Goal: Information Seeking & Learning: Check status

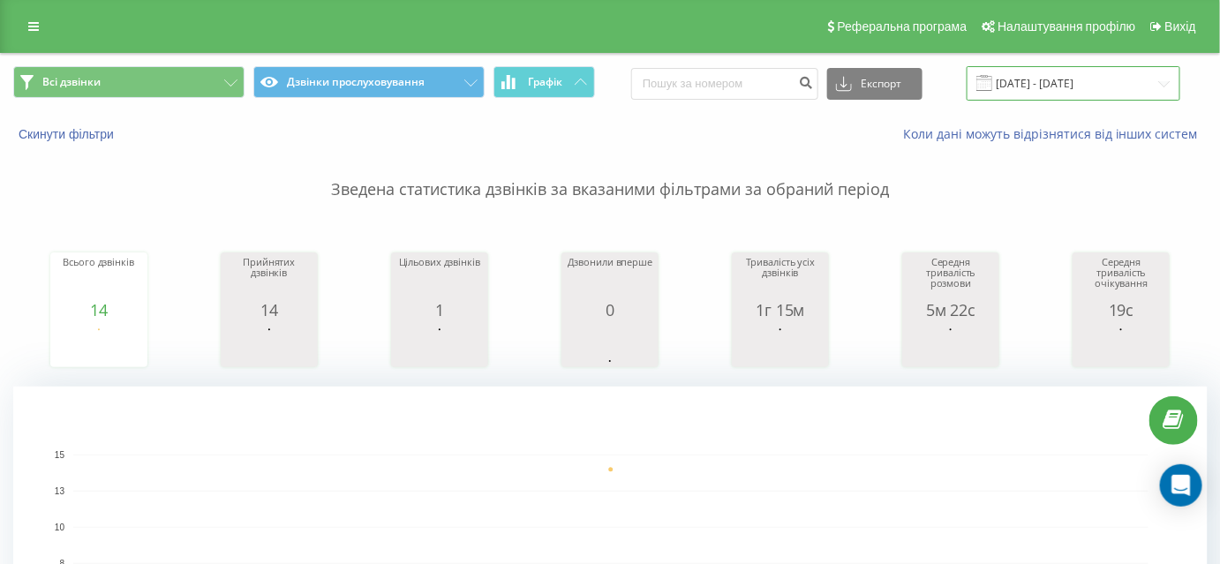
click at [1084, 82] on input "[DATE] - [DATE]" at bounding box center [1074, 83] width 214 height 34
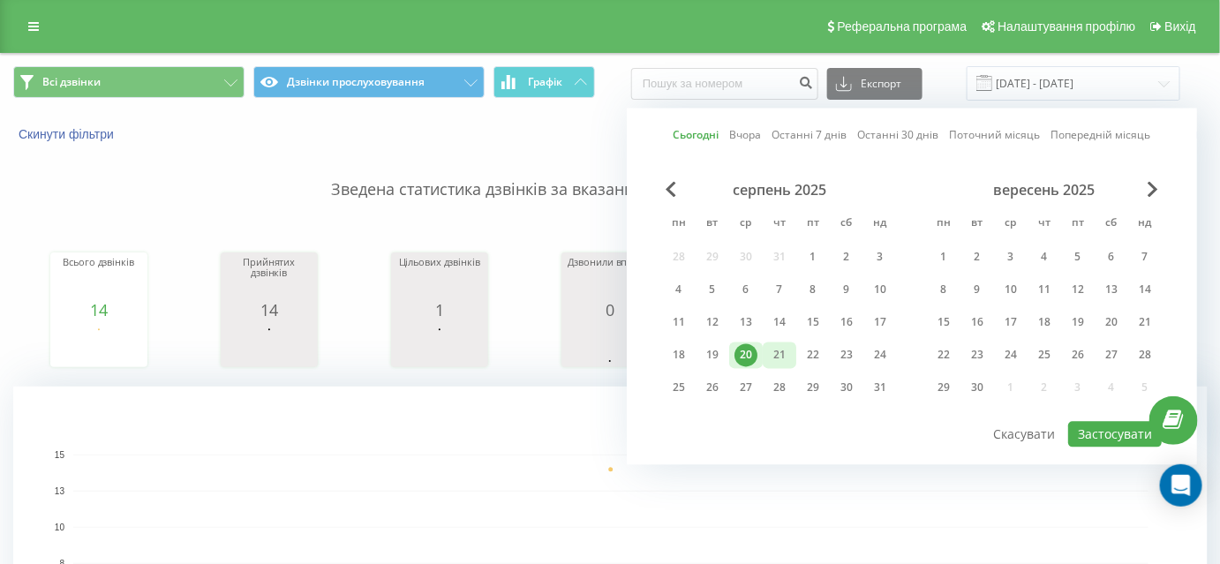
click at [779, 357] on div "21" at bounding box center [779, 355] width 23 height 23
click at [1123, 433] on button "Застосувати" at bounding box center [1116, 435] width 94 height 26
type input "[DATE] - [DATE]"
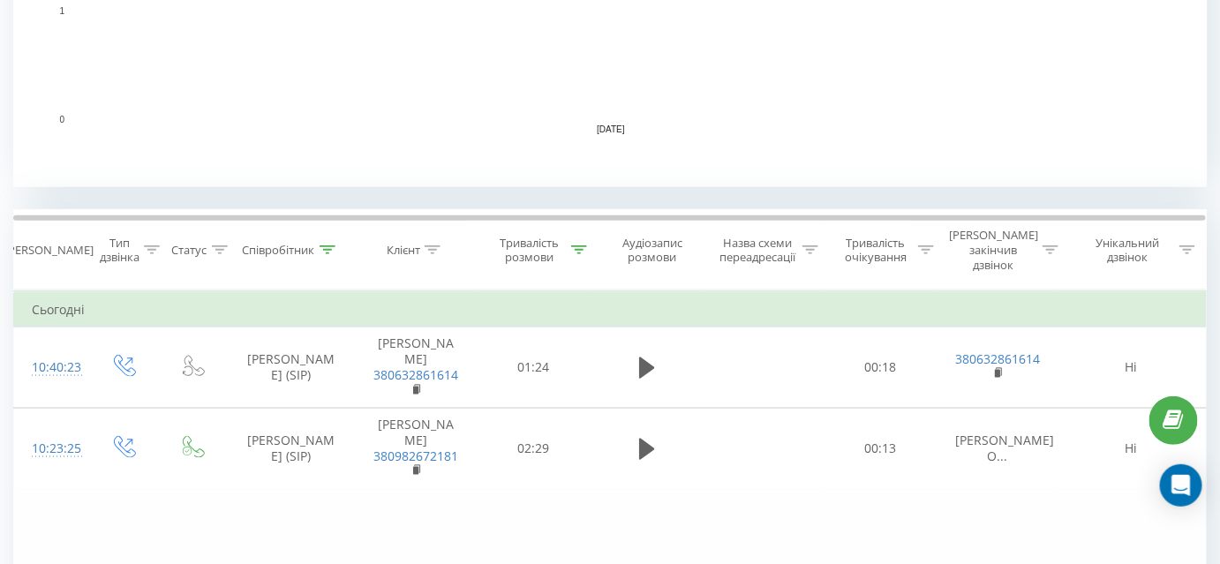
scroll to position [642, 0]
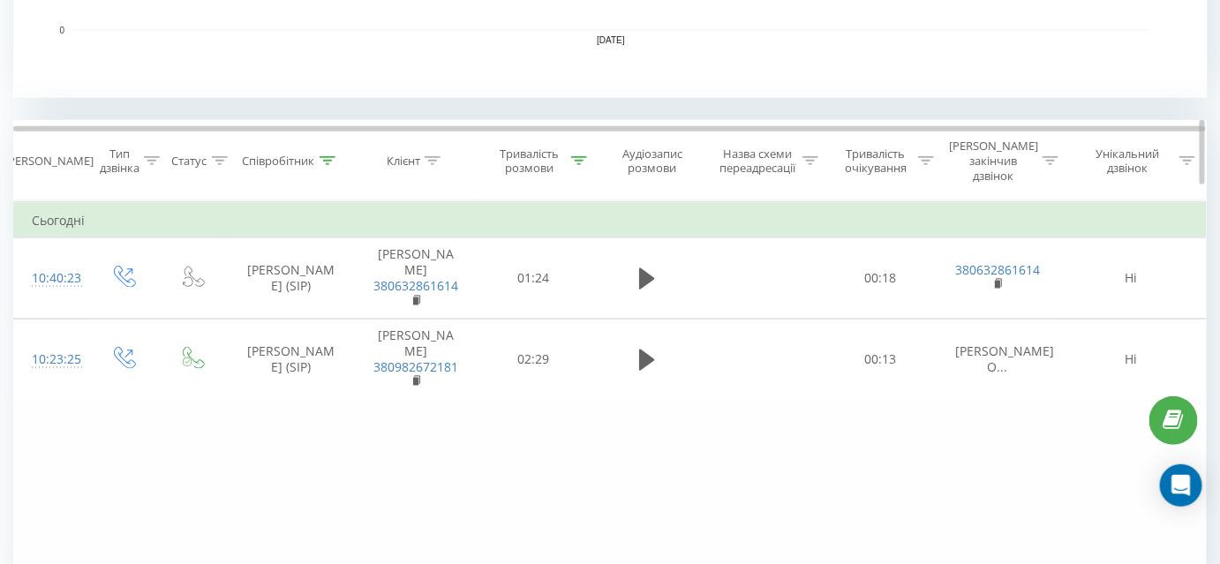
click at [586, 157] on div at bounding box center [579, 161] width 16 height 15
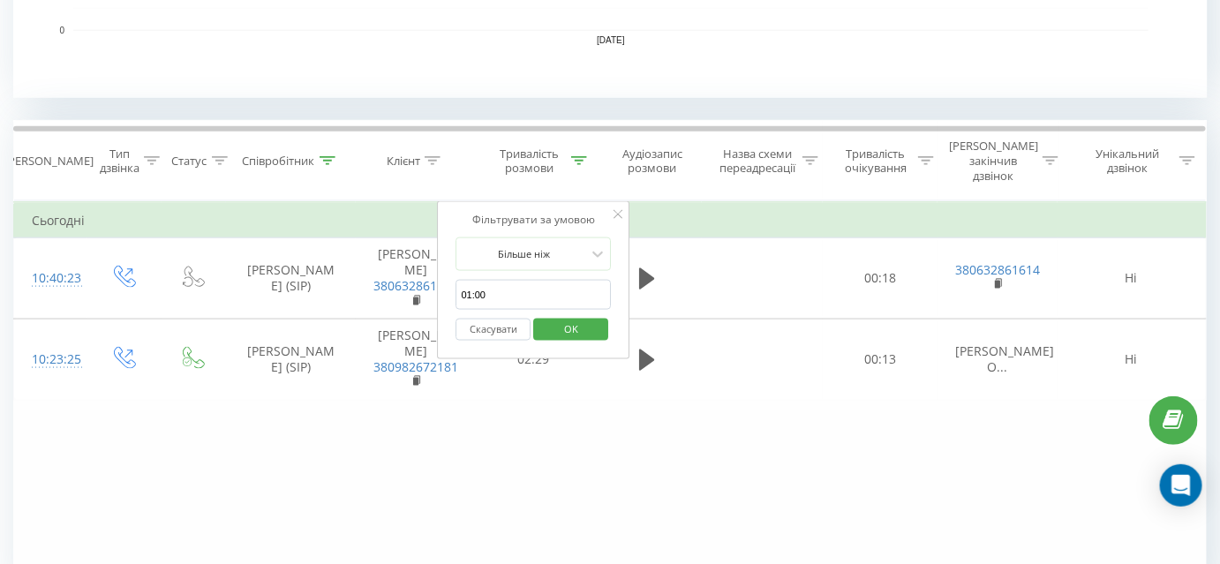
click at [503, 319] on button "Скасувати" at bounding box center [494, 330] width 75 height 22
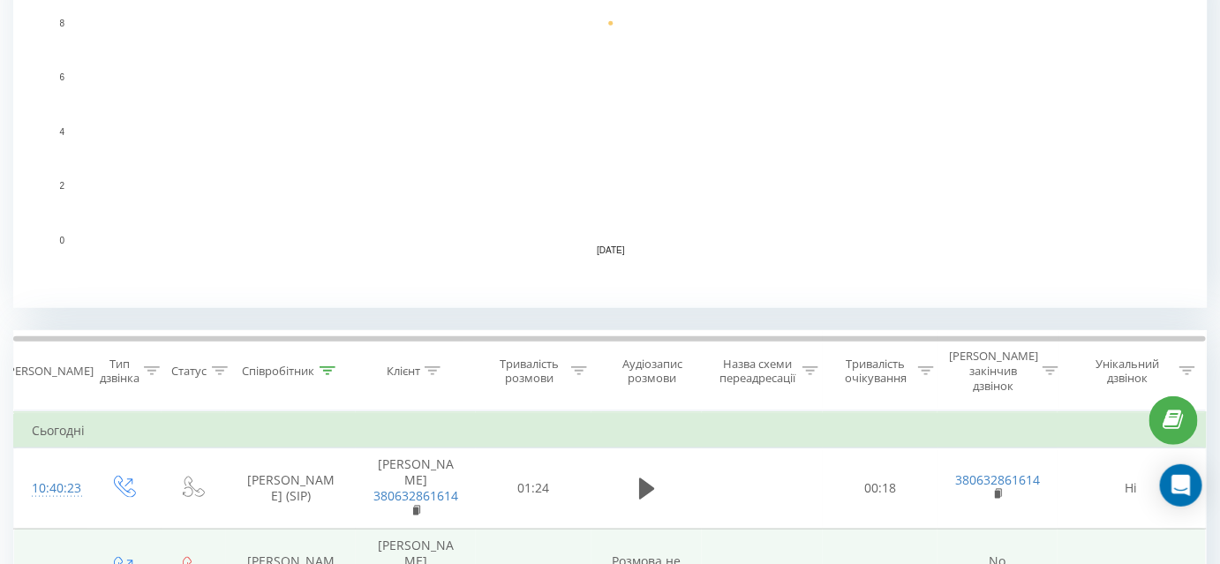
scroll to position [530, 0]
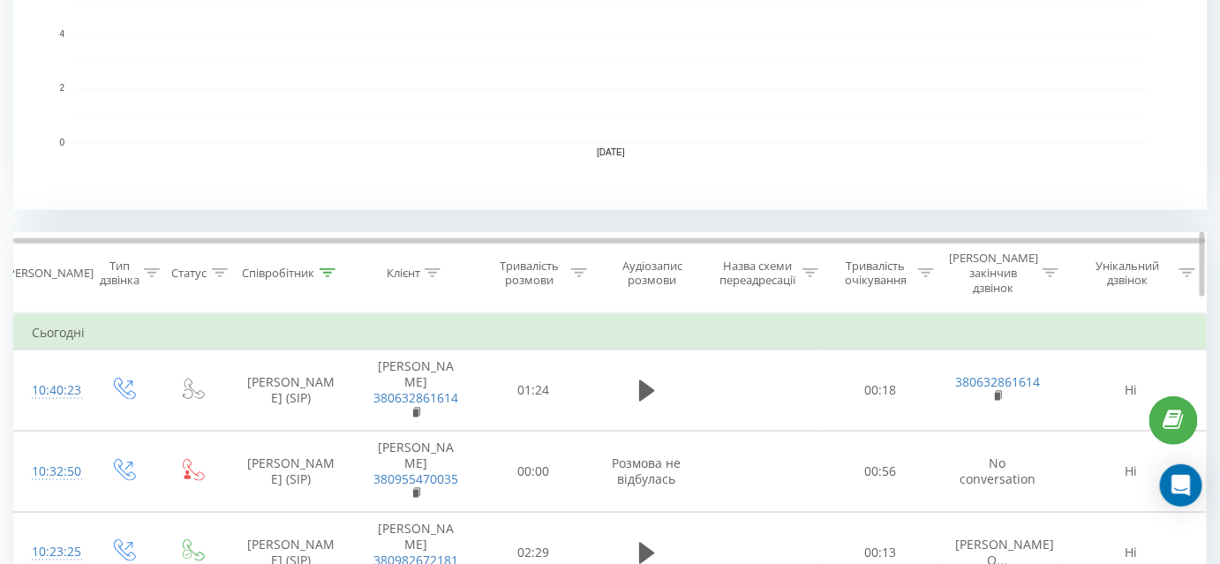
click at [581, 268] on icon at bounding box center [579, 272] width 16 height 9
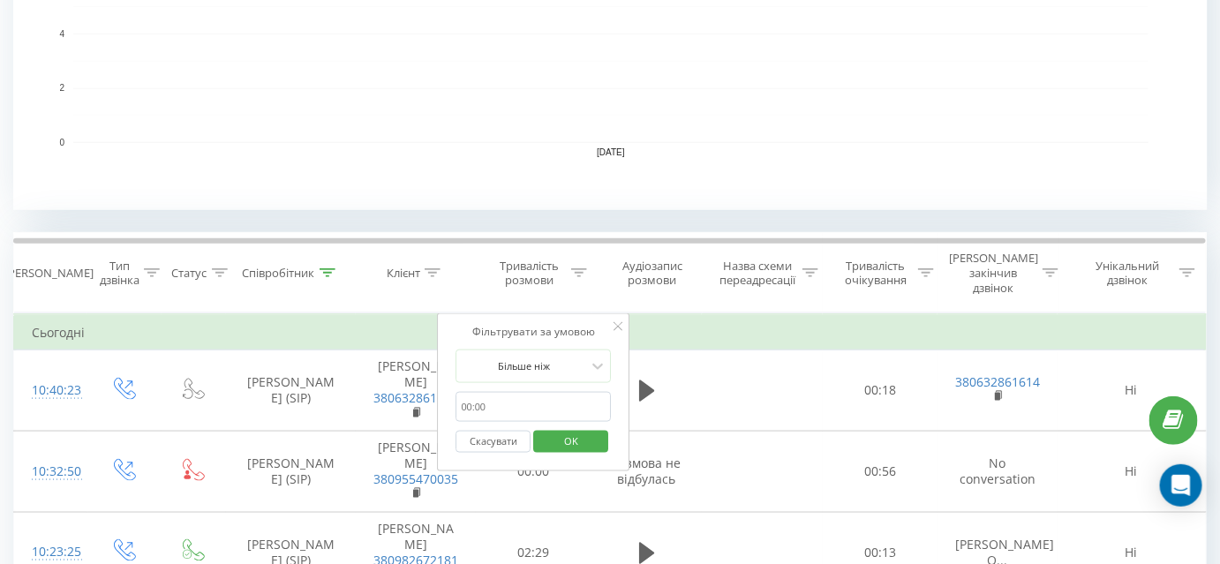
click at [518, 392] on input "01:00" at bounding box center [534, 407] width 155 height 31
type input "01:00"
click at [563, 434] on span "OK" at bounding box center [571, 440] width 49 height 27
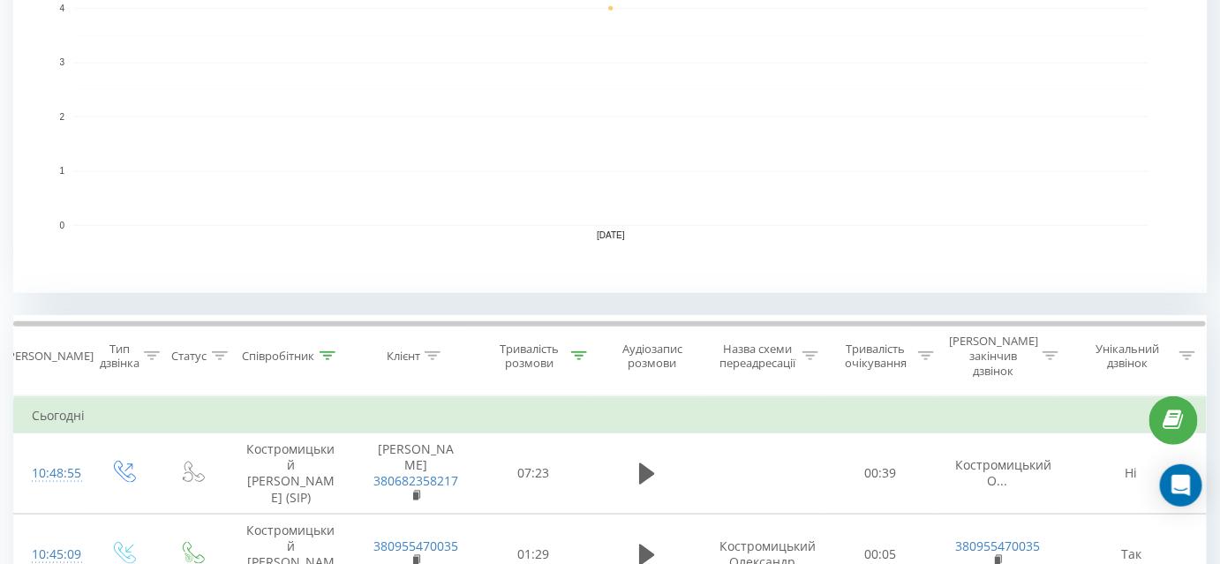
scroll to position [485, 0]
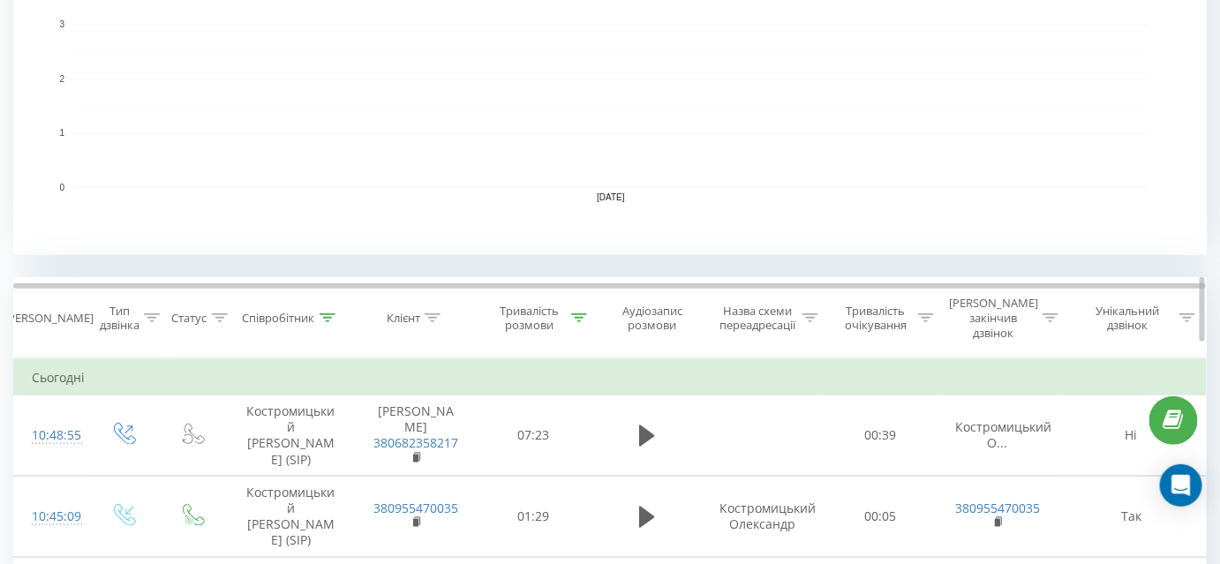
click at [575, 314] on icon at bounding box center [579, 318] width 16 height 9
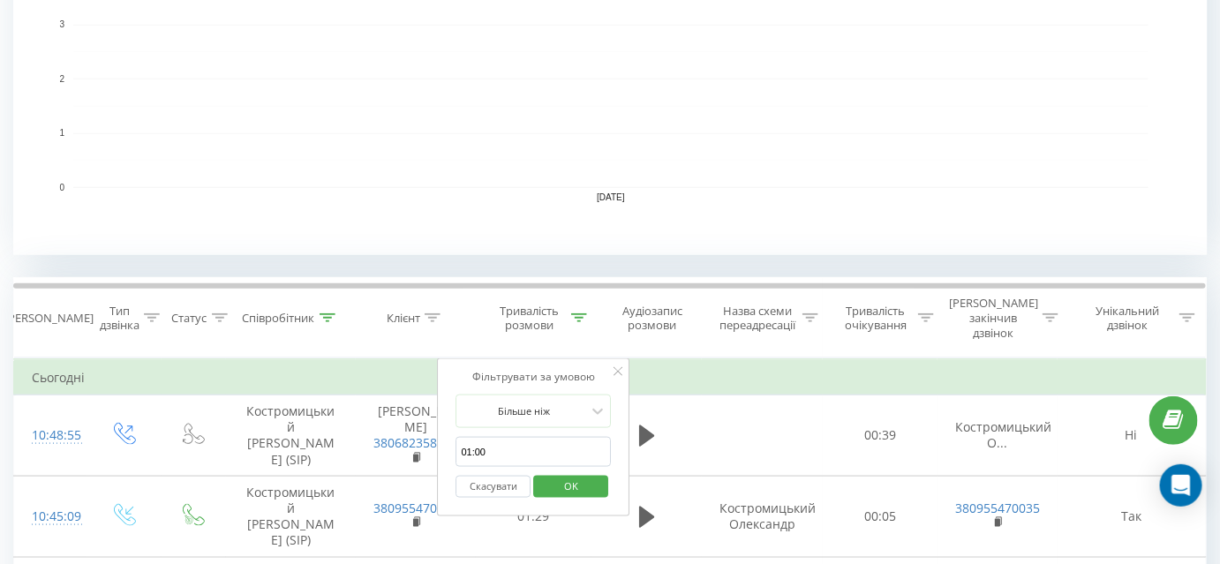
click at [490, 476] on button "Скасувати" at bounding box center [494, 487] width 75 height 22
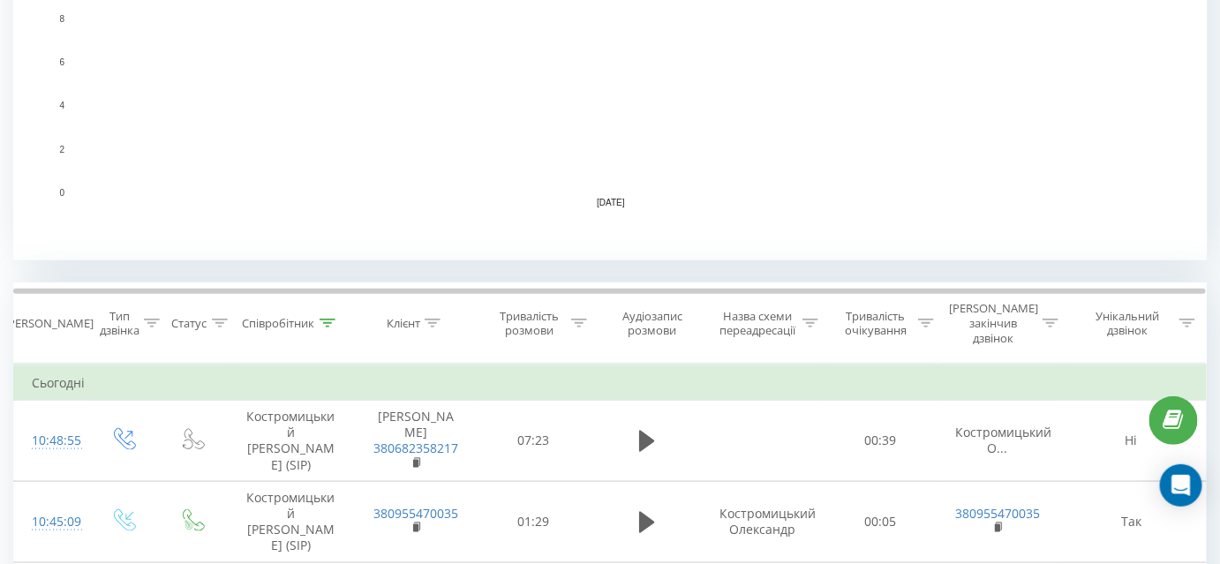
scroll to position [481, 0]
click at [579, 317] on icon at bounding box center [579, 321] width 16 height 9
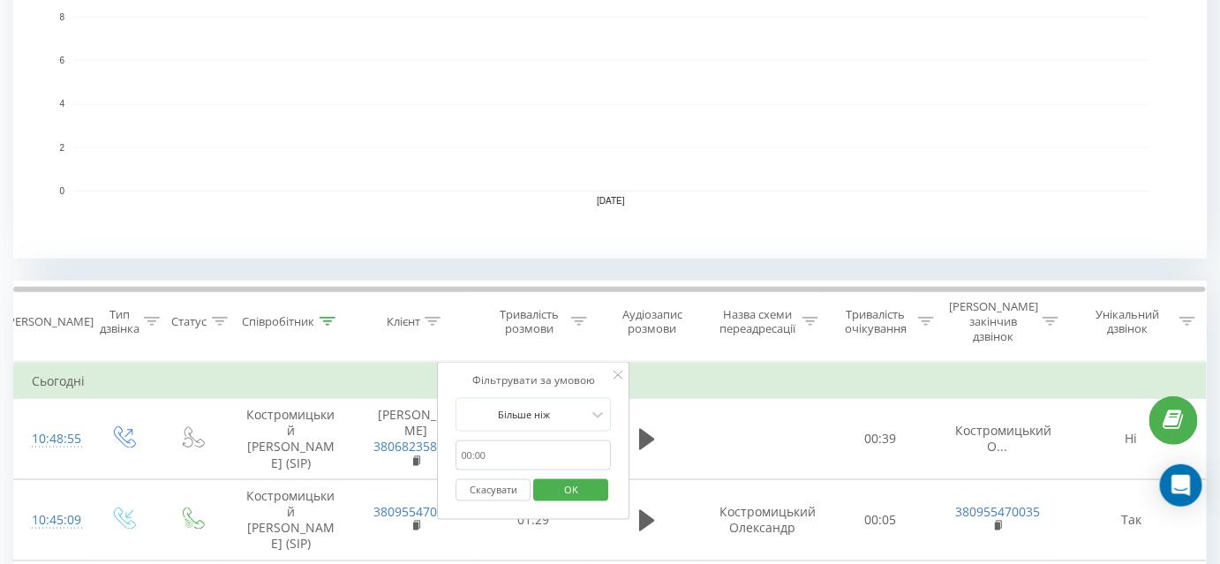
click at [518, 441] on input "01:00" at bounding box center [534, 456] width 155 height 31
type input "01:00"
click at [550, 476] on span "OK" at bounding box center [571, 489] width 49 height 27
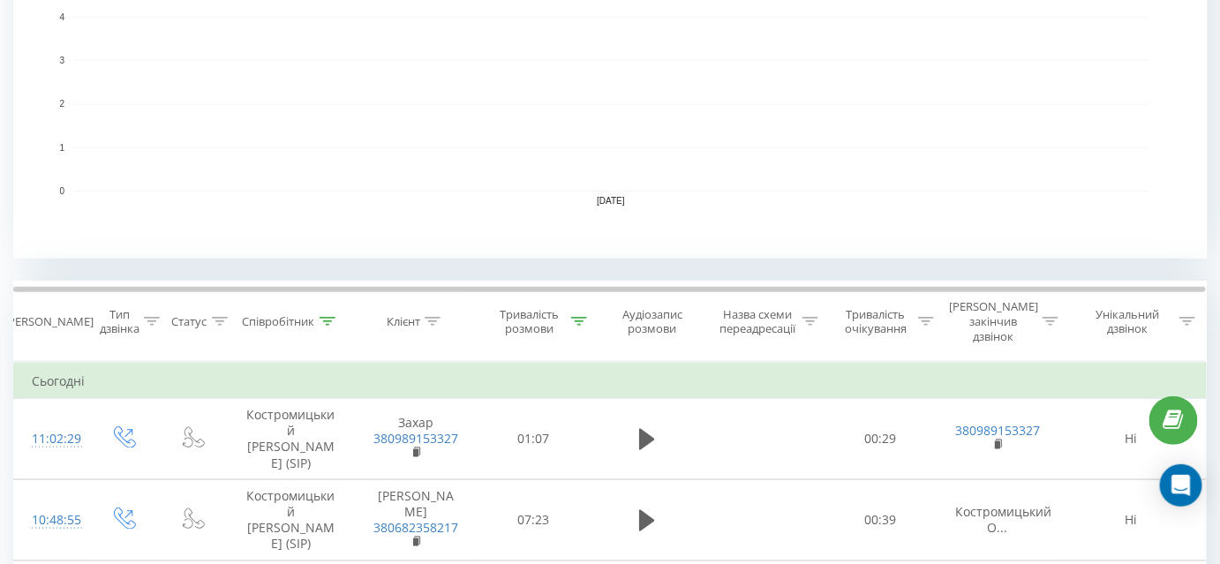
scroll to position [642, 0]
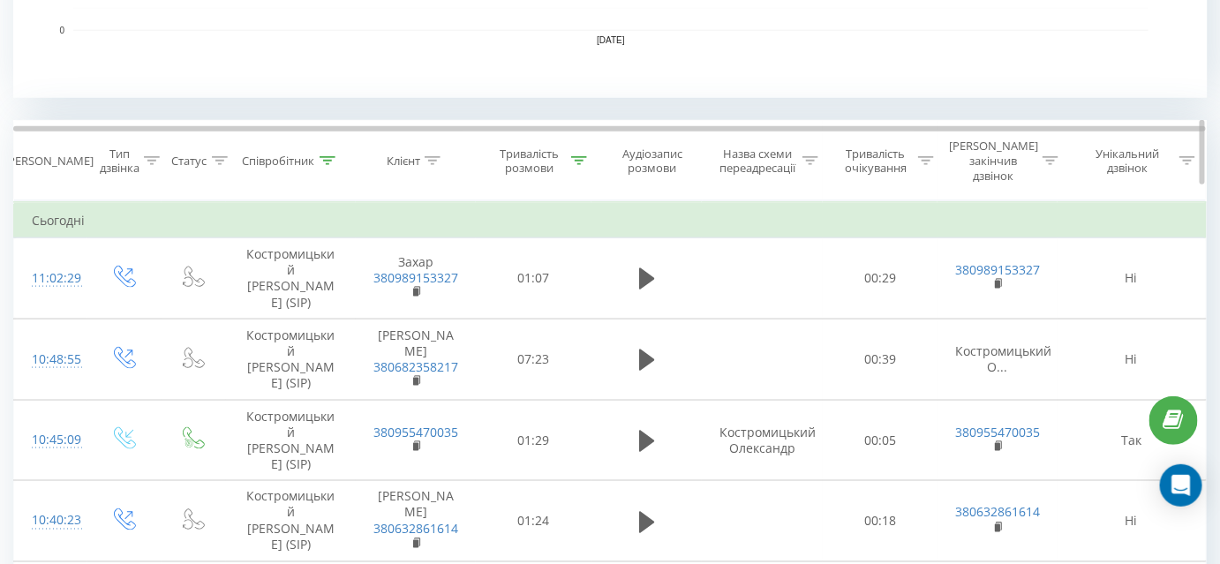
click at [328, 156] on icon at bounding box center [328, 160] width 16 height 9
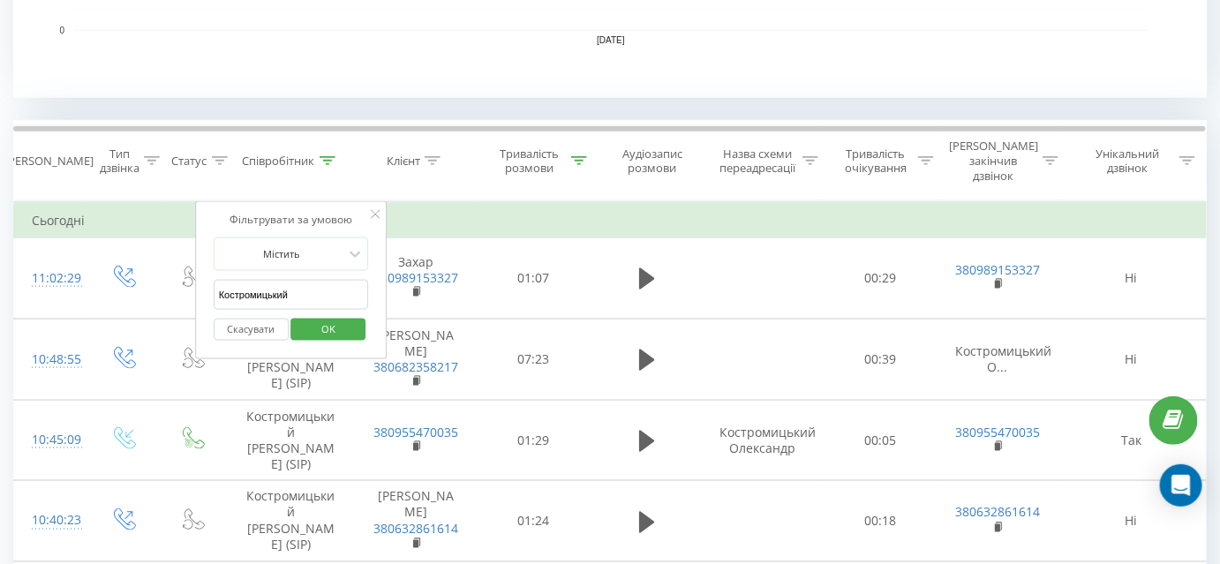
click at [291, 280] on input "[PERSON_NAME]" at bounding box center [291, 295] width 155 height 31
type input "Тягло"
click button "OK" at bounding box center [328, 330] width 75 height 22
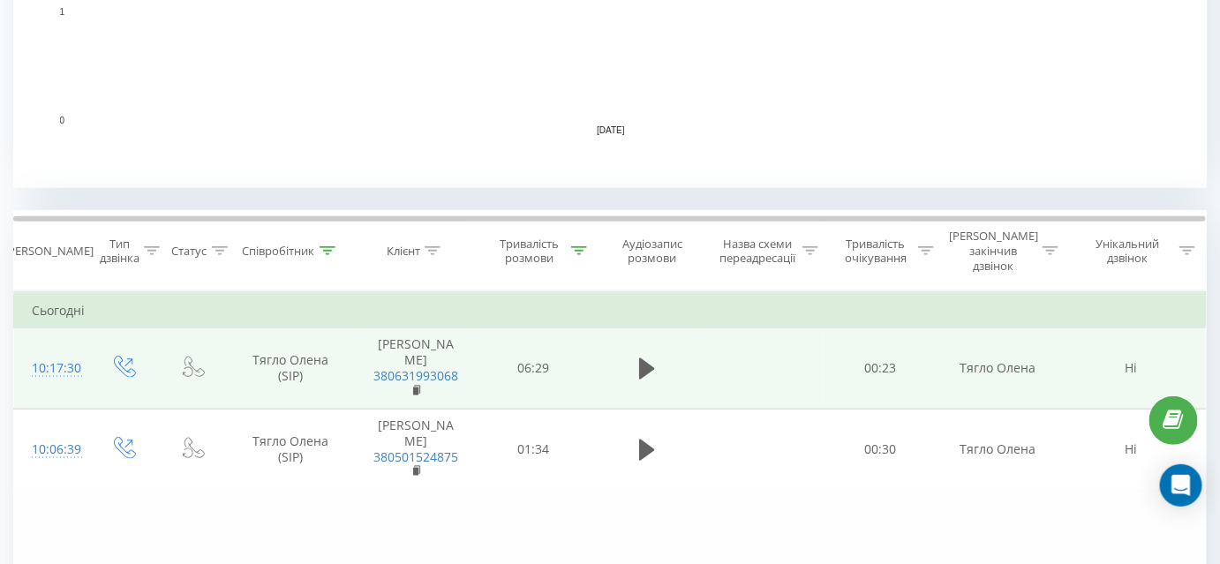
scroll to position [565, 0]
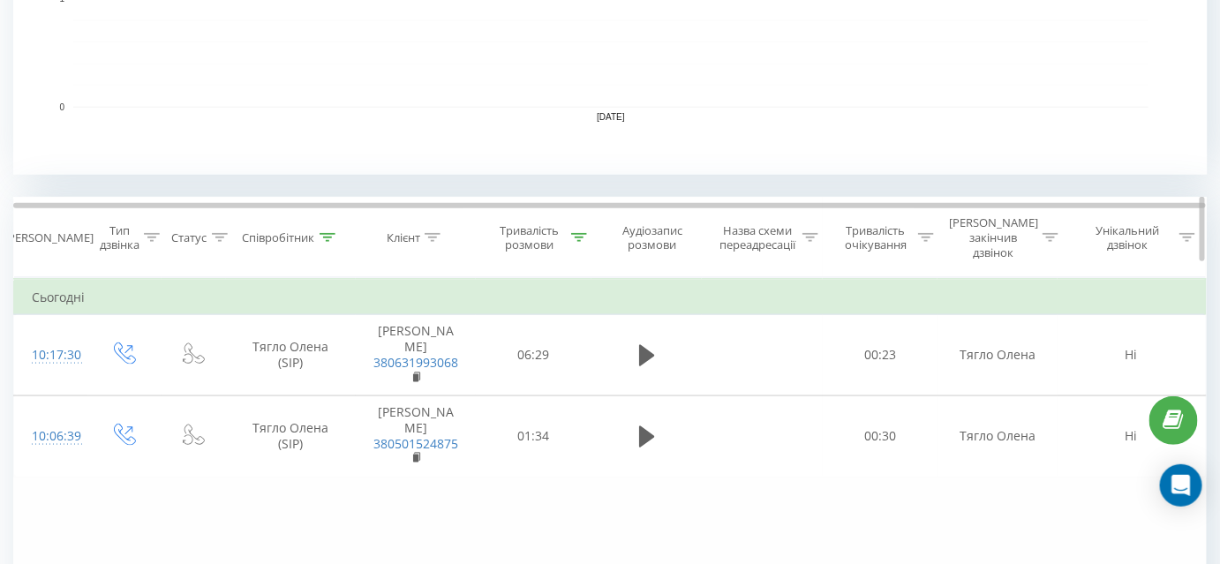
click at [329, 233] on icon at bounding box center [328, 237] width 16 height 9
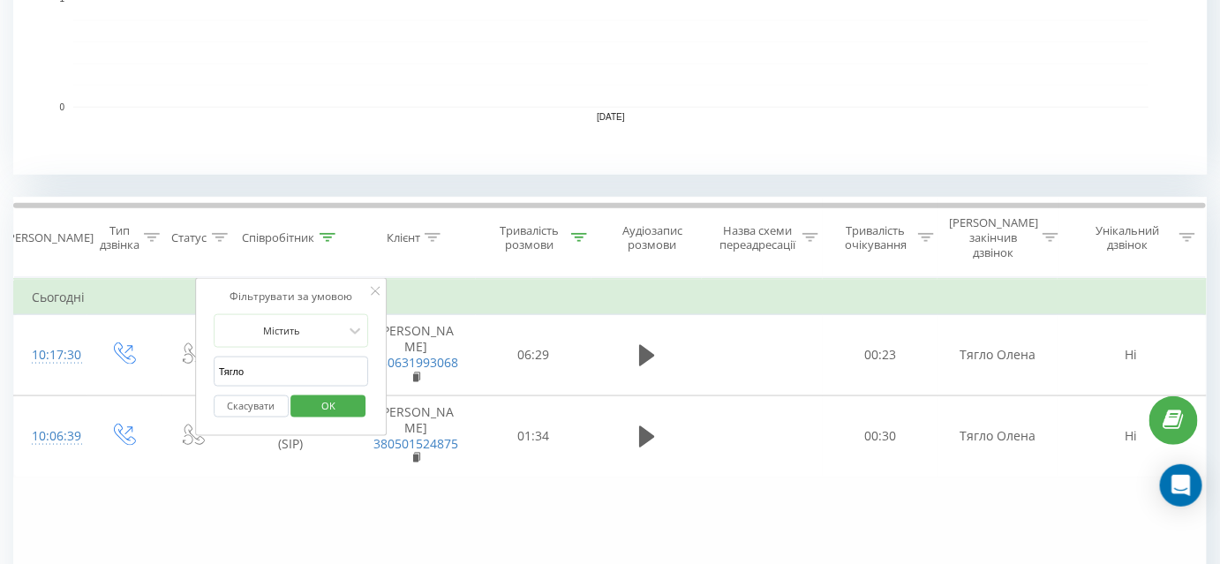
click at [249, 396] on button "Скасувати" at bounding box center [251, 407] width 75 height 22
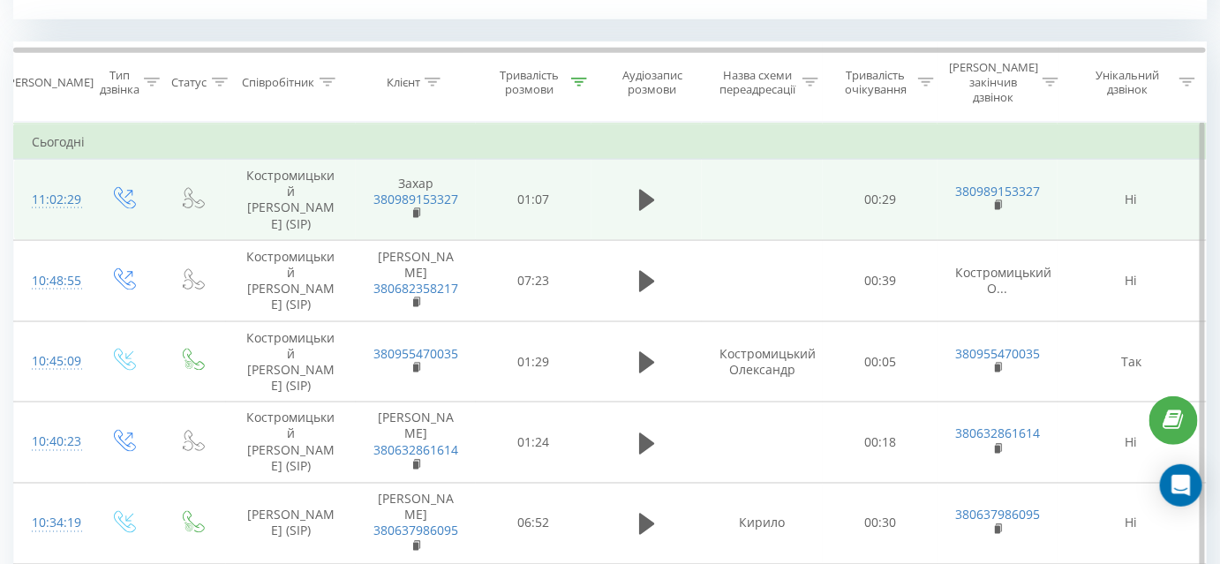
scroll to position [722, 0]
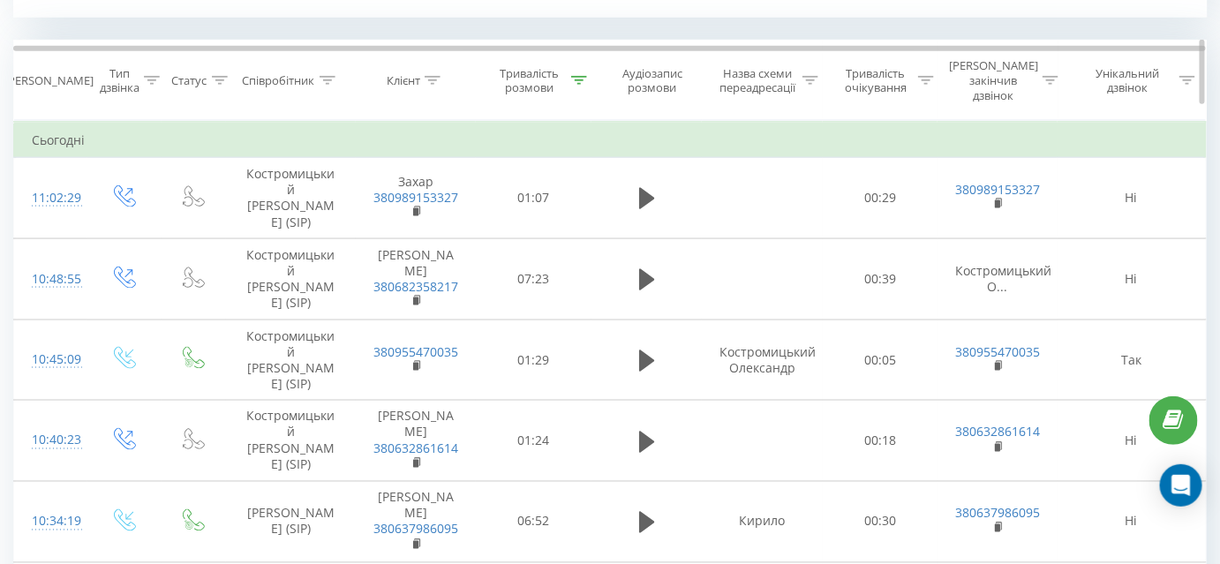
click at [324, 76] on icon at bounding box center [328, 80] width 16 height 9
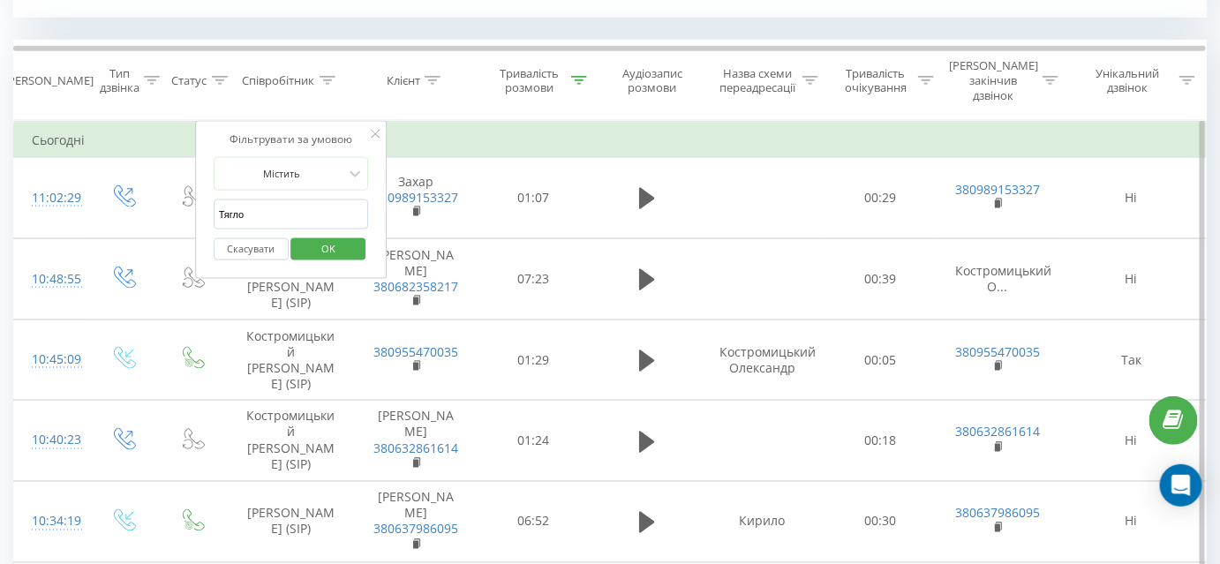
click at [312, 200] on input "Тягло" at bounding box center [291, 215] width 155 height 31
type input "[PERSON_NAME]"
click button "OK" at bounding box center [328, 249] width 75 height 22
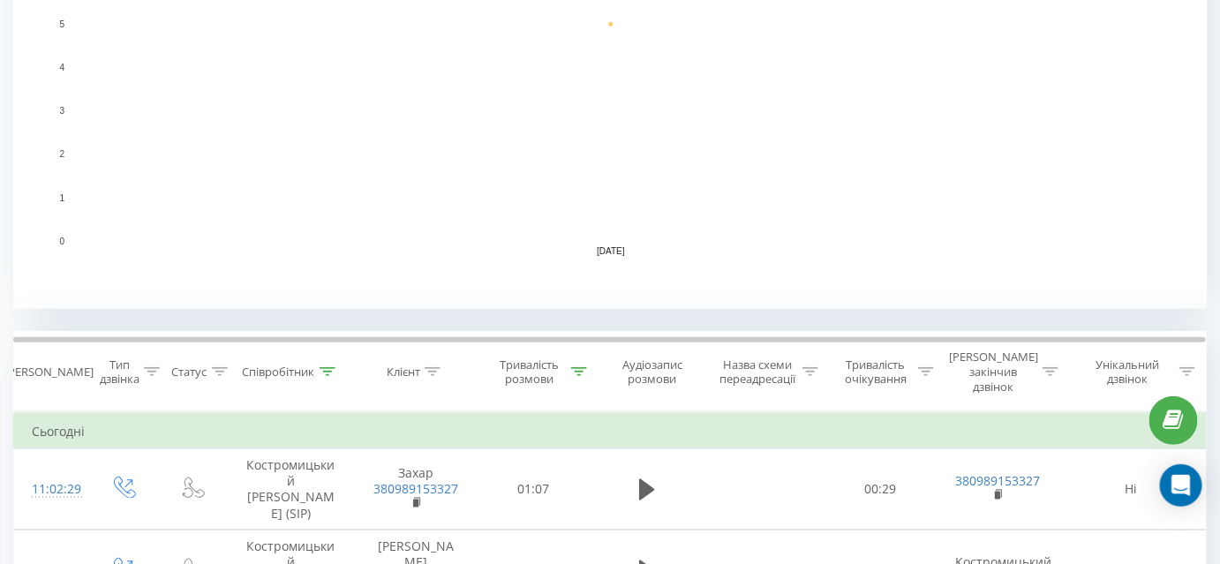
scroll to position [271, 0]
